Goal: Check status

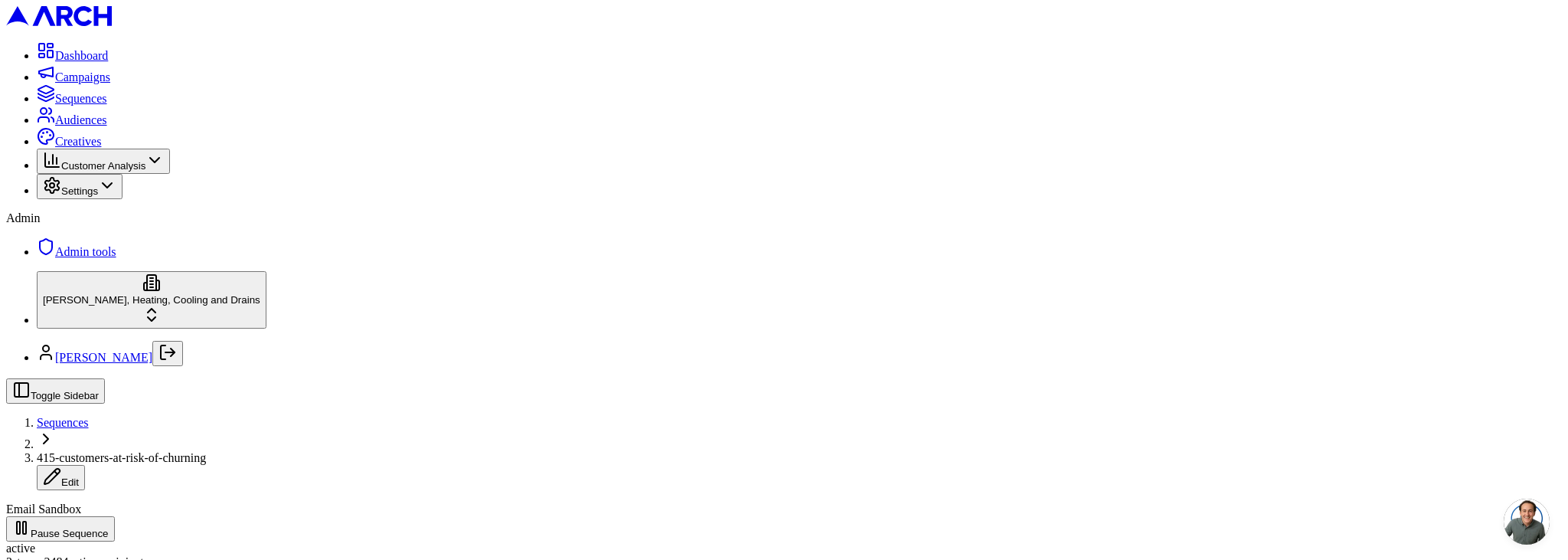
scroll to position [316, 0]
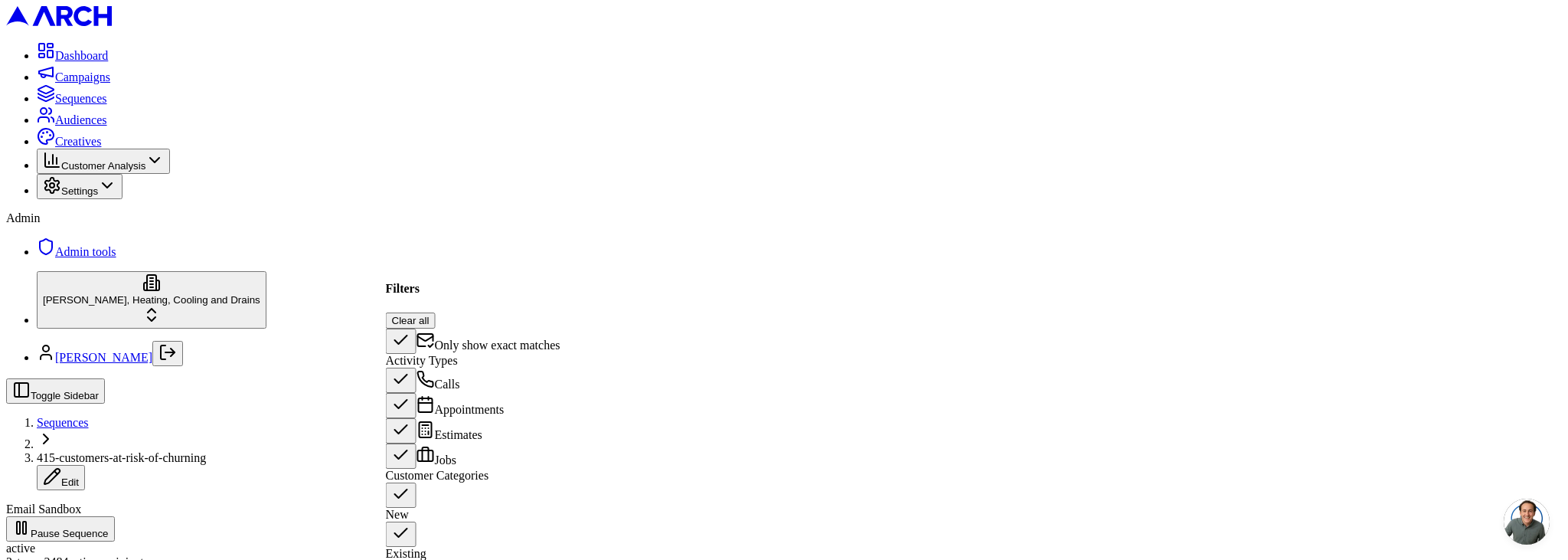
click at [406, 508] on button "New" at bounding box center [401, 495] width 31 height 25
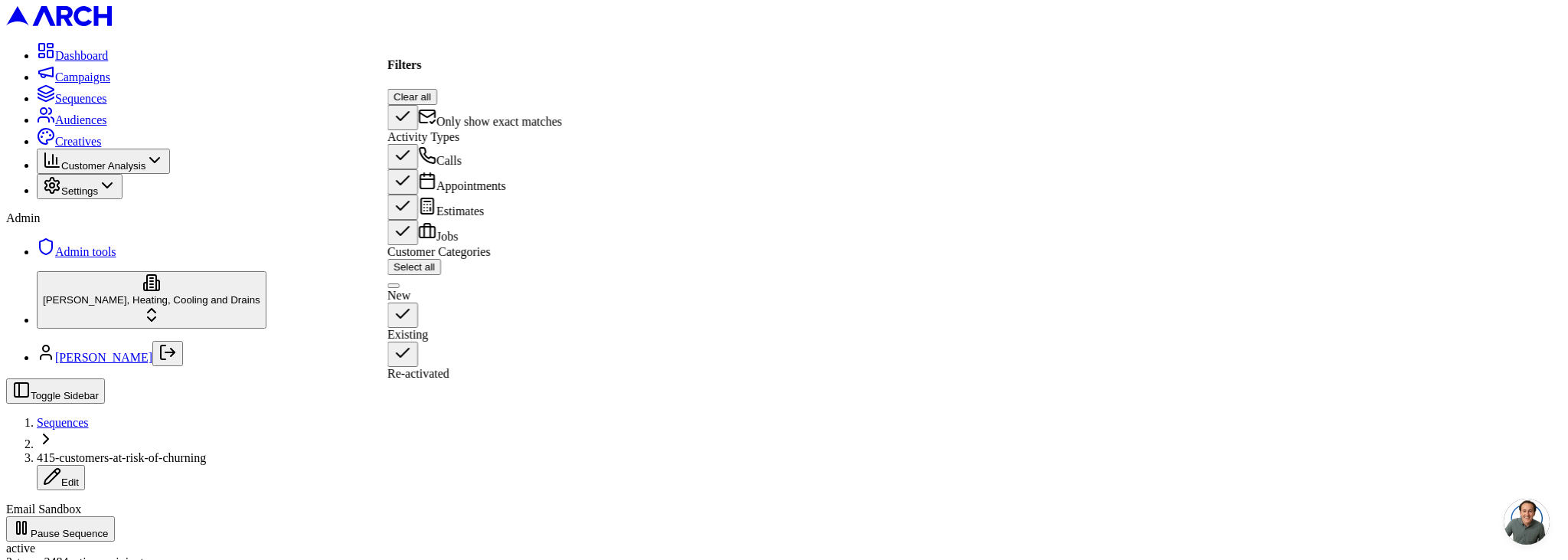
click at [407, 342] on button "Re-activated" at bounding box center [403, 354] width 31 height 25
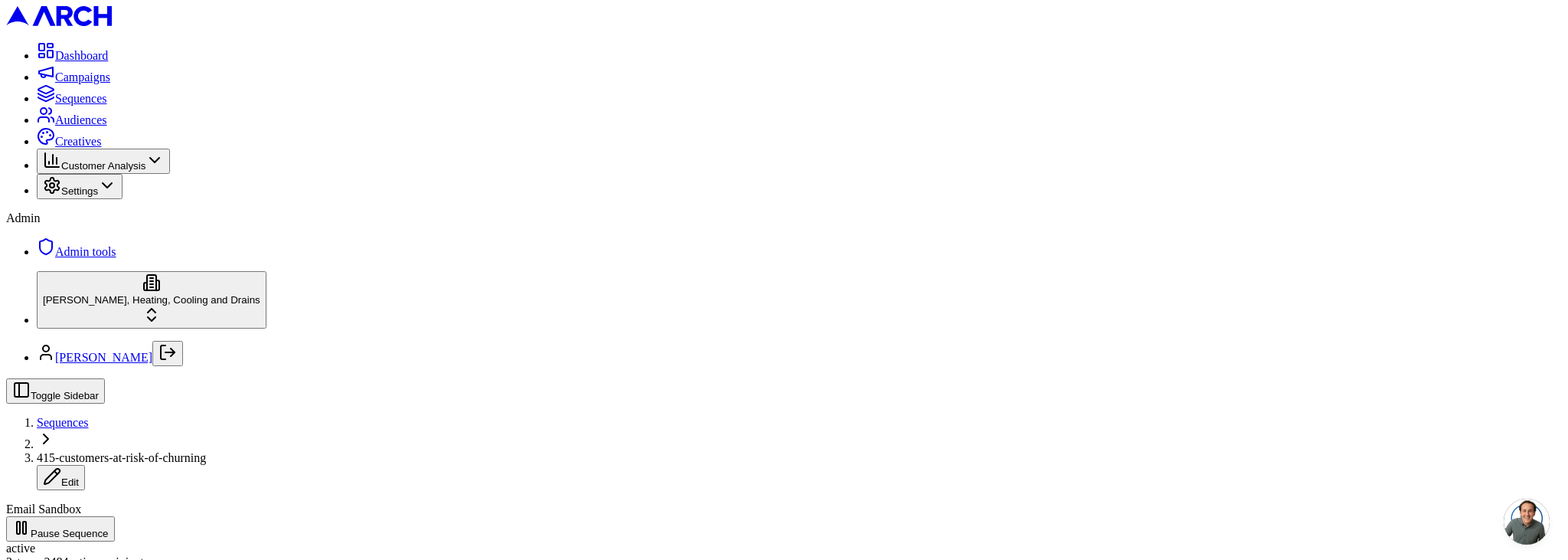
scroll to position [336, 0]
drag, startPoint x: 414, startPoint y: 162, endPoint x: 313, endPoint y: 201, distance: 108.3
